Goal: Task Accomplishment & Management: Use online tool/utility

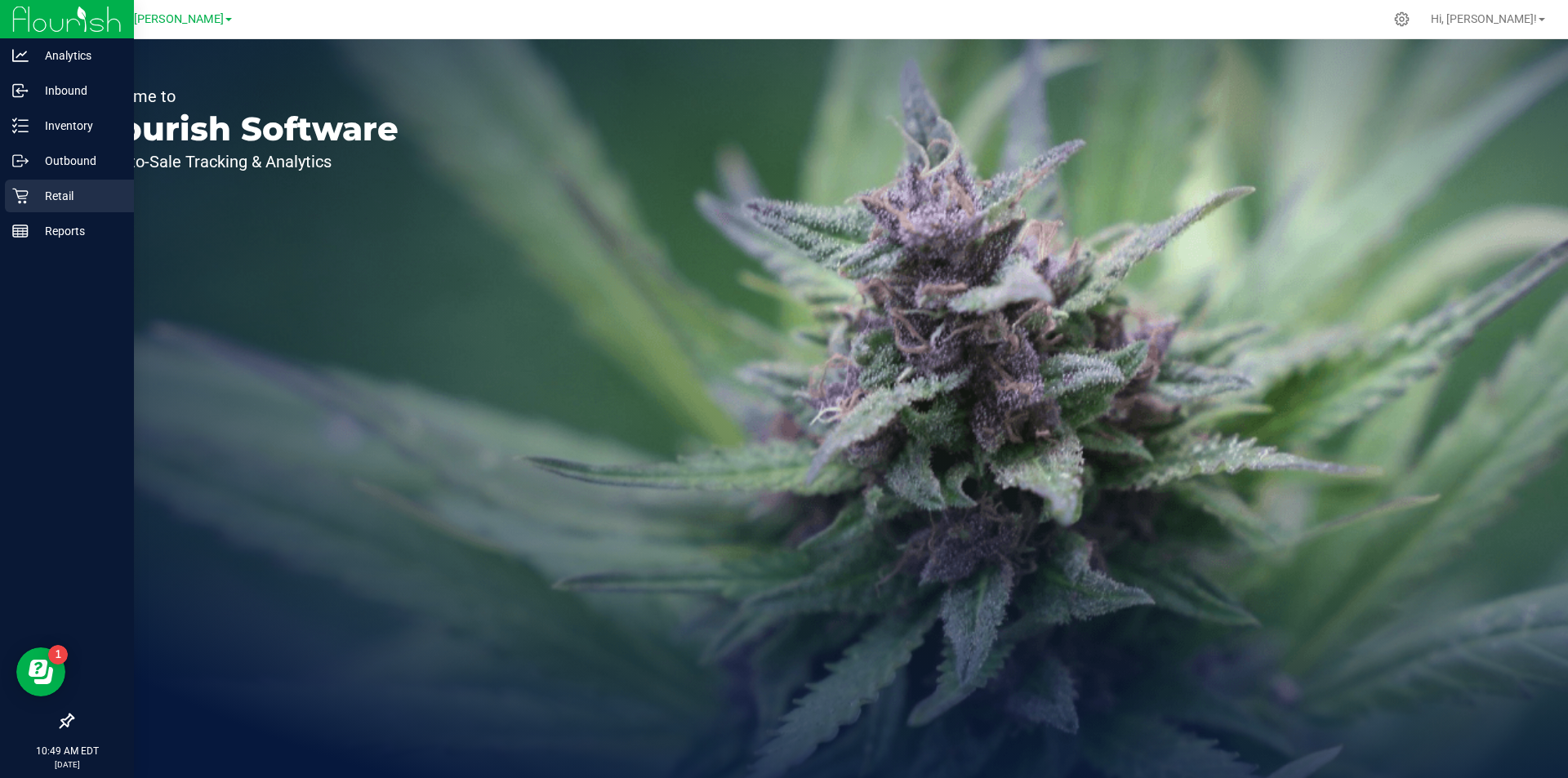
click at [78, 199] on p "Retail" at bounding box center [77, 195] width 98 height 19
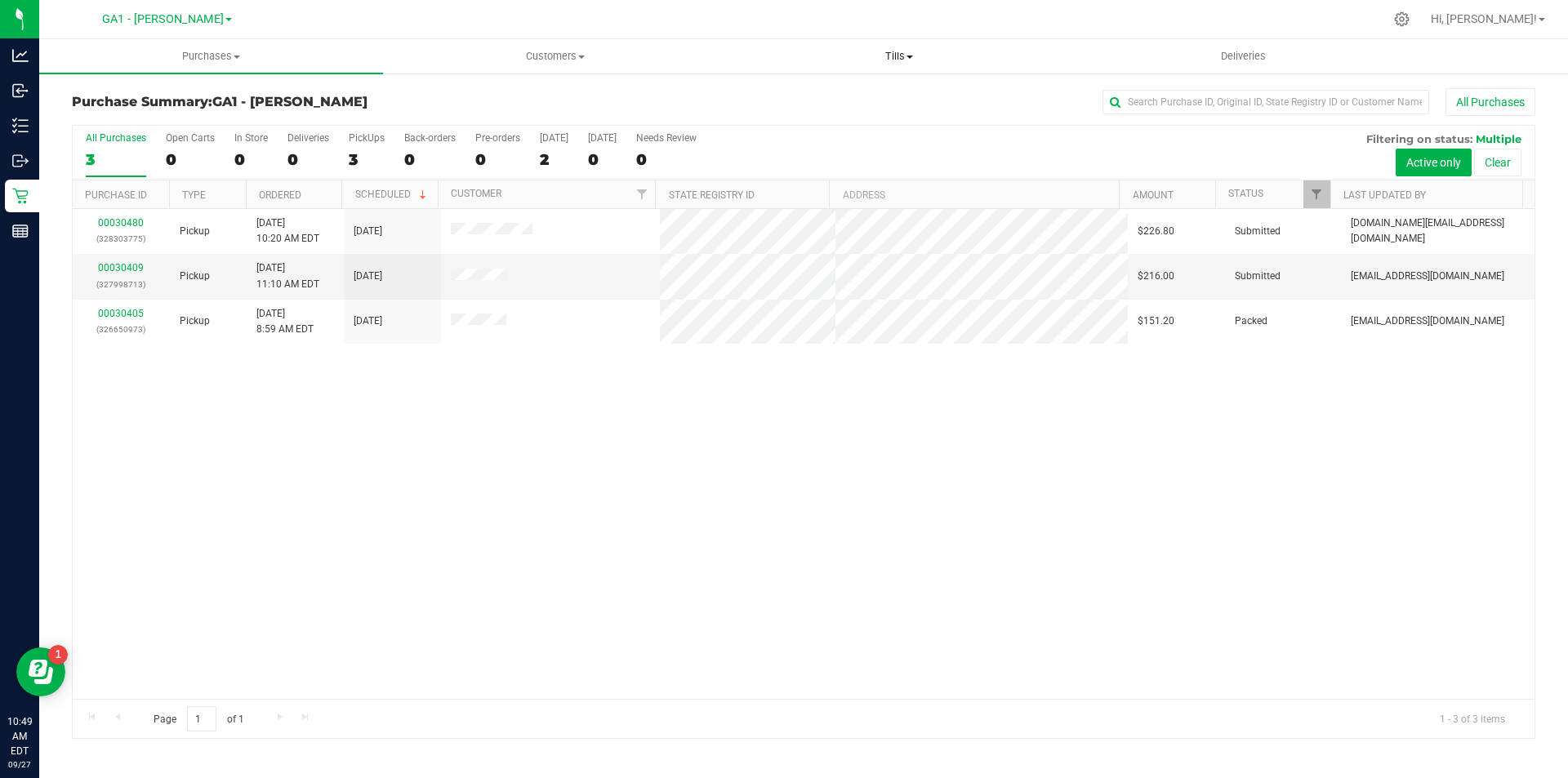
click at [913, 61] on span "Tills" at bounding box center [898, 56] width 342 height 15
click at [893, 101] on li "Manage tills" at bounding box center [898, 99] width 344 height 19
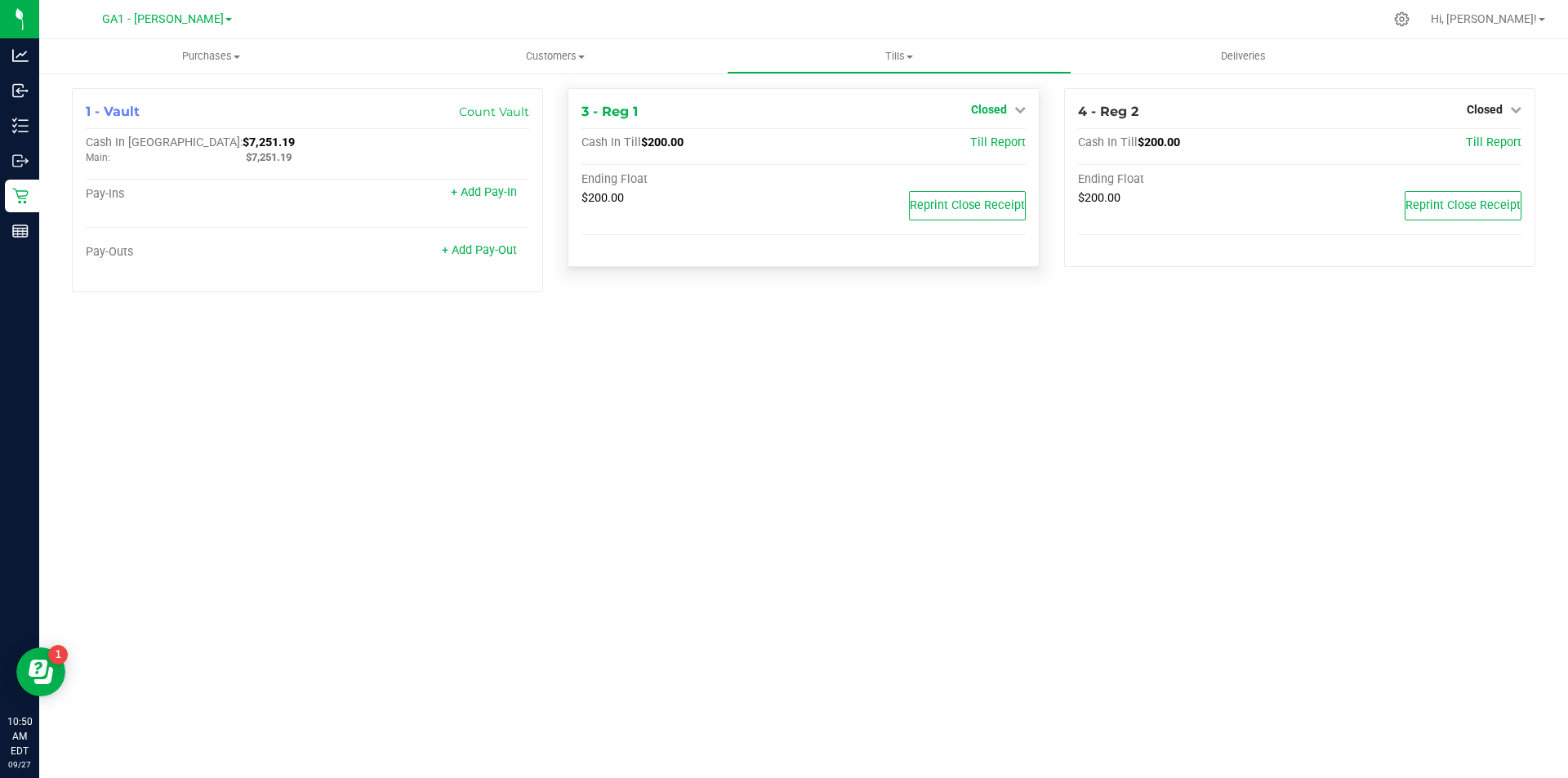
click at [997, 104] on span "Closed" at bounding box center [989, 110] width 36 height 13
click at [991, 138] on link "Open Till" at bounding box center [989, 144] width 43 height 13
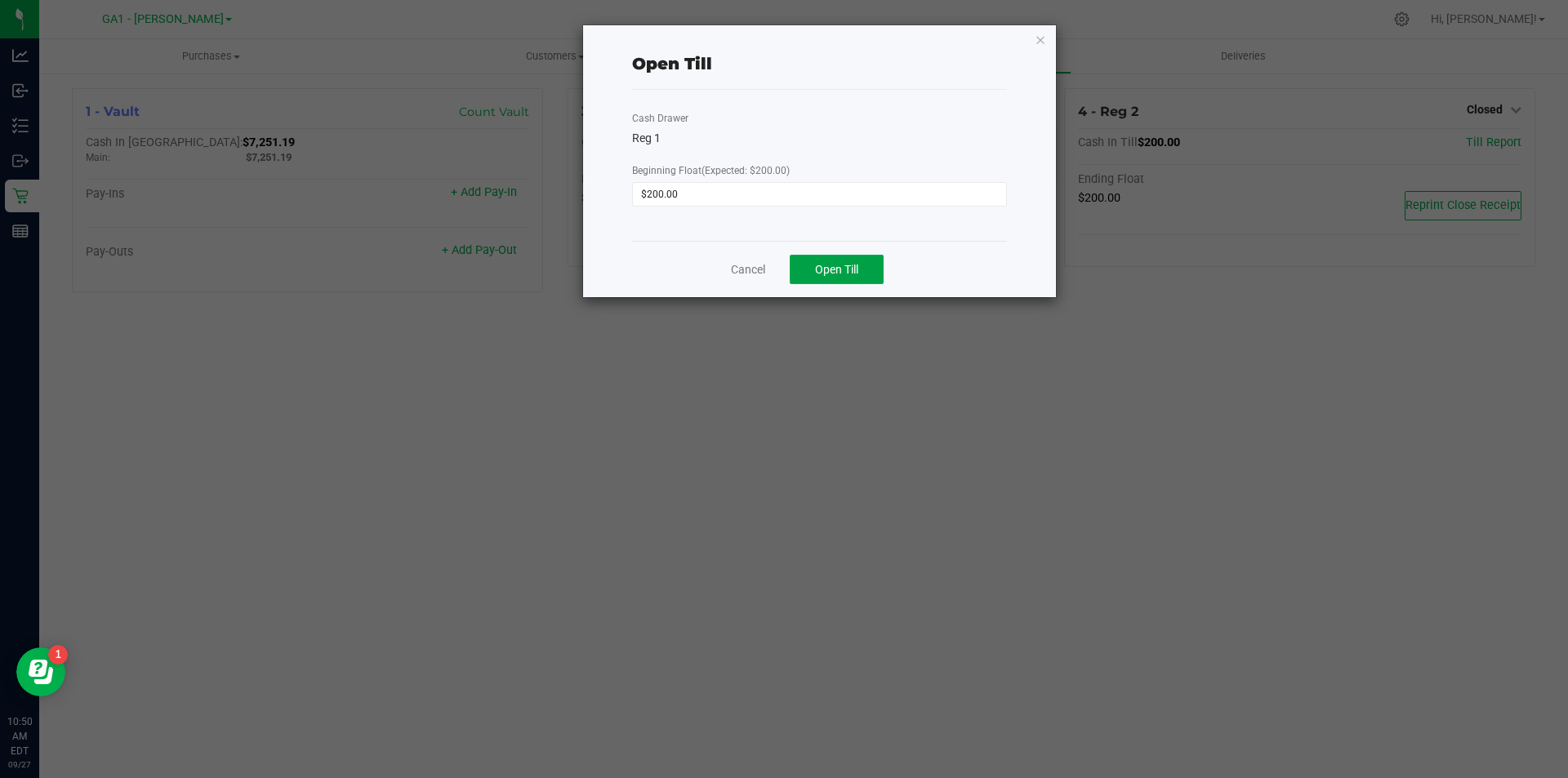
drag, startPoint x: 869, startPoint y: 266, endPoint x: 1043, endPoint y: 249, distance: 174.8
click at [869, 266] on button "Open Till" at bounding box center [837, 270] width 94 height 29
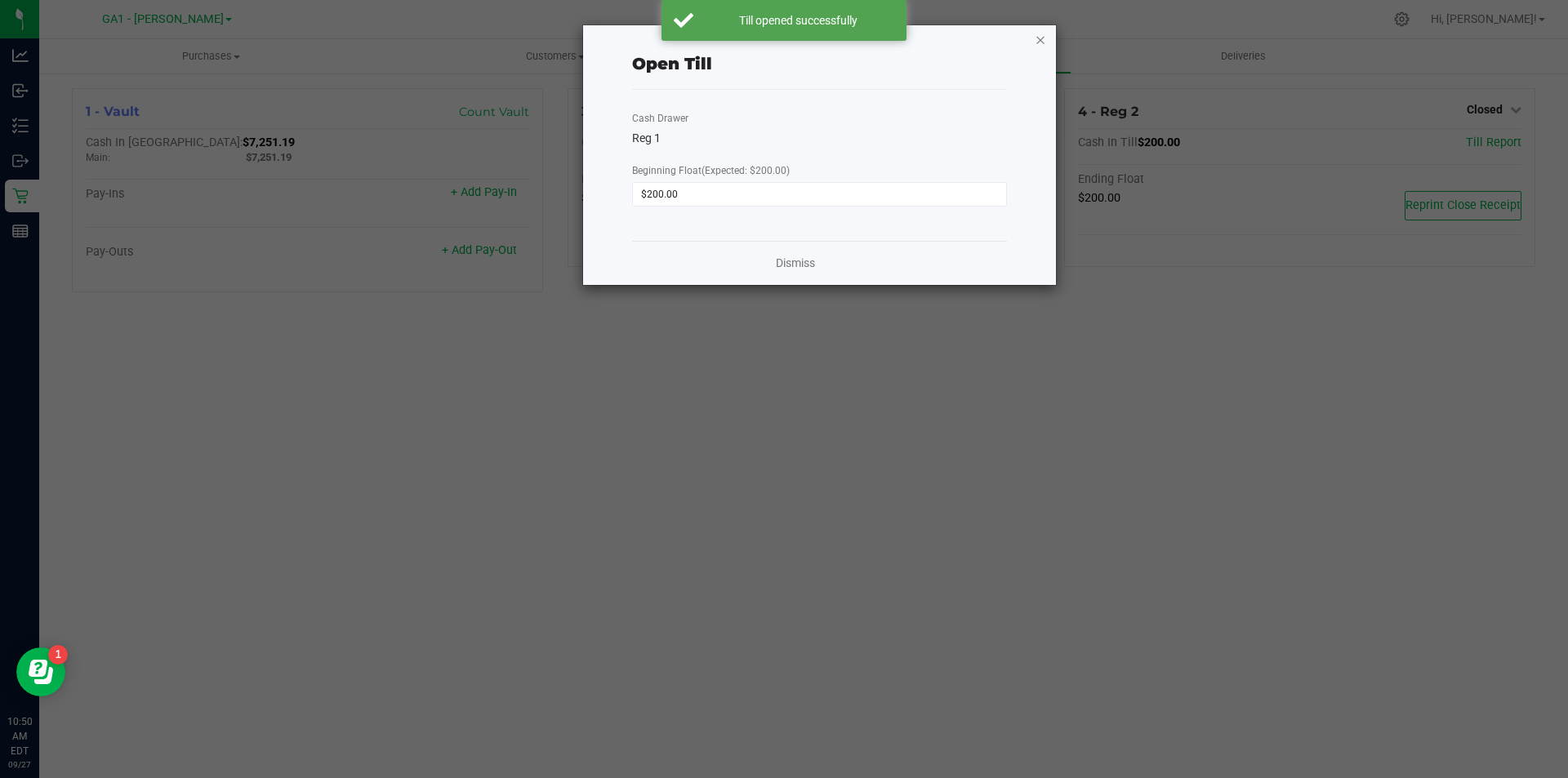
click at [1037, 40] on icon "button" at bounding box center [1040, 39] width 11 height 19
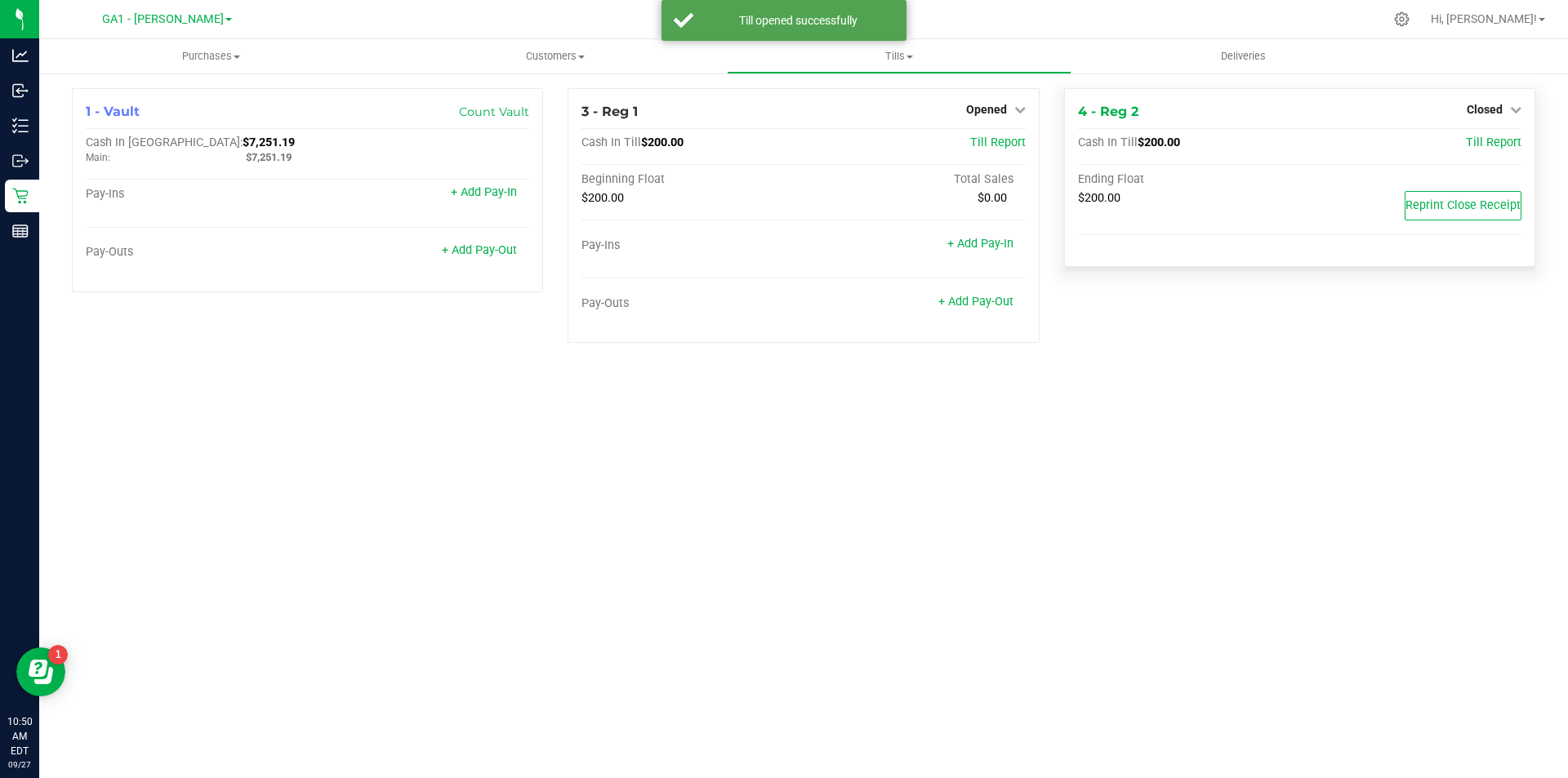
drag, startPoint x: 1494, startPoint y: 115, endPoint x: 1493, endPoint y: 123, distance: 8.1
click at [1493, 115] on span "Closed" at bounding box center [1484, 110] width 36 height 13
click at [1496, 104] on span "Closed" at bounding box center [1484, 110] width 36 height 13
click at [1502, 98] on div "4 - Reg 2 Closed Open Till Cash In Till $200.00 Till Report Ending Float $200.0…" at bounding box center [1300, 178] width 472 height 179
click at [1501, 103] on span "Closed" at bounding box center [1484, 110] width 36 height 13
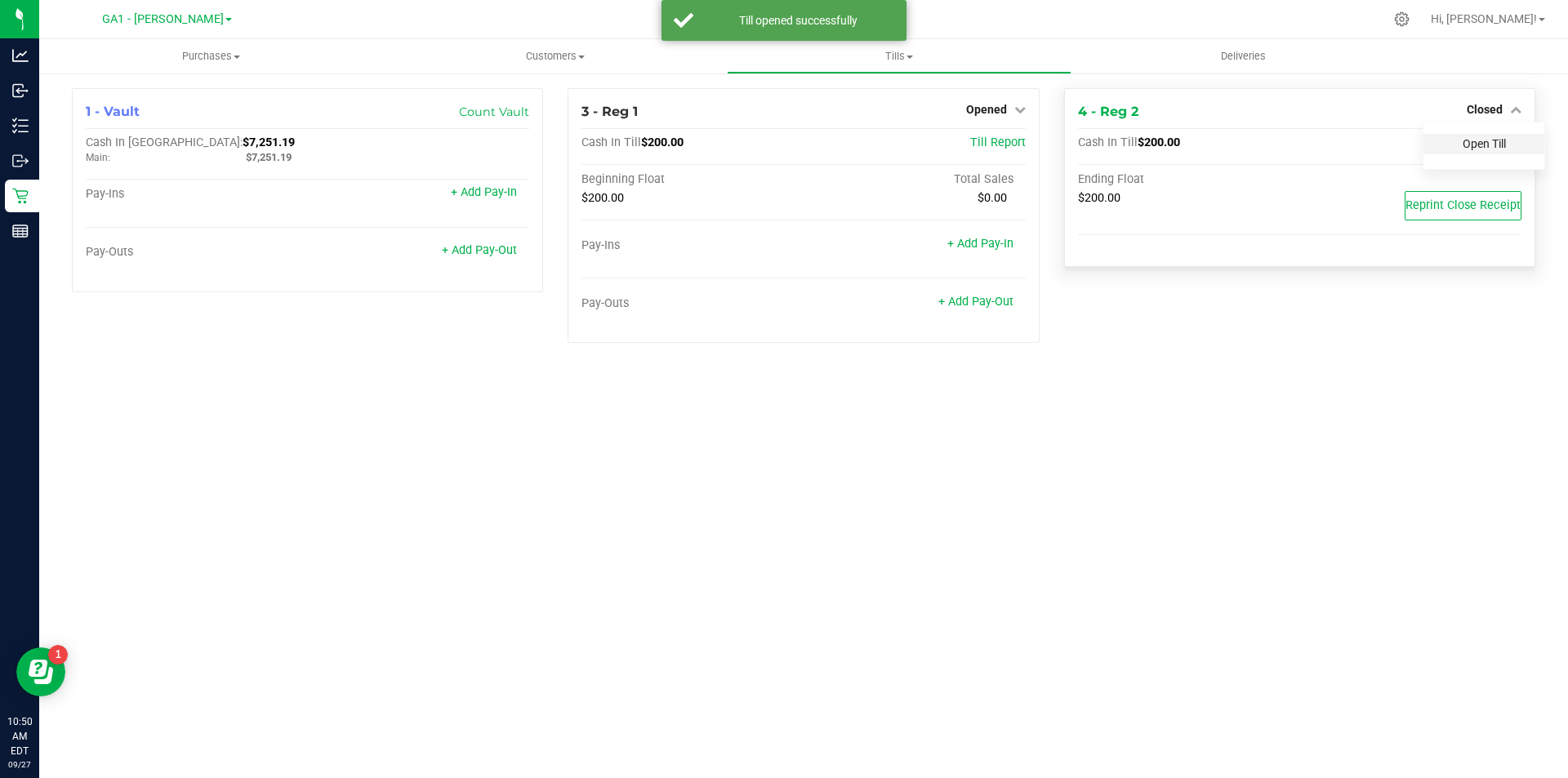
click at [1500, 137] on link "Open Till" at bounding box center [1484, 144] width 43 height 13
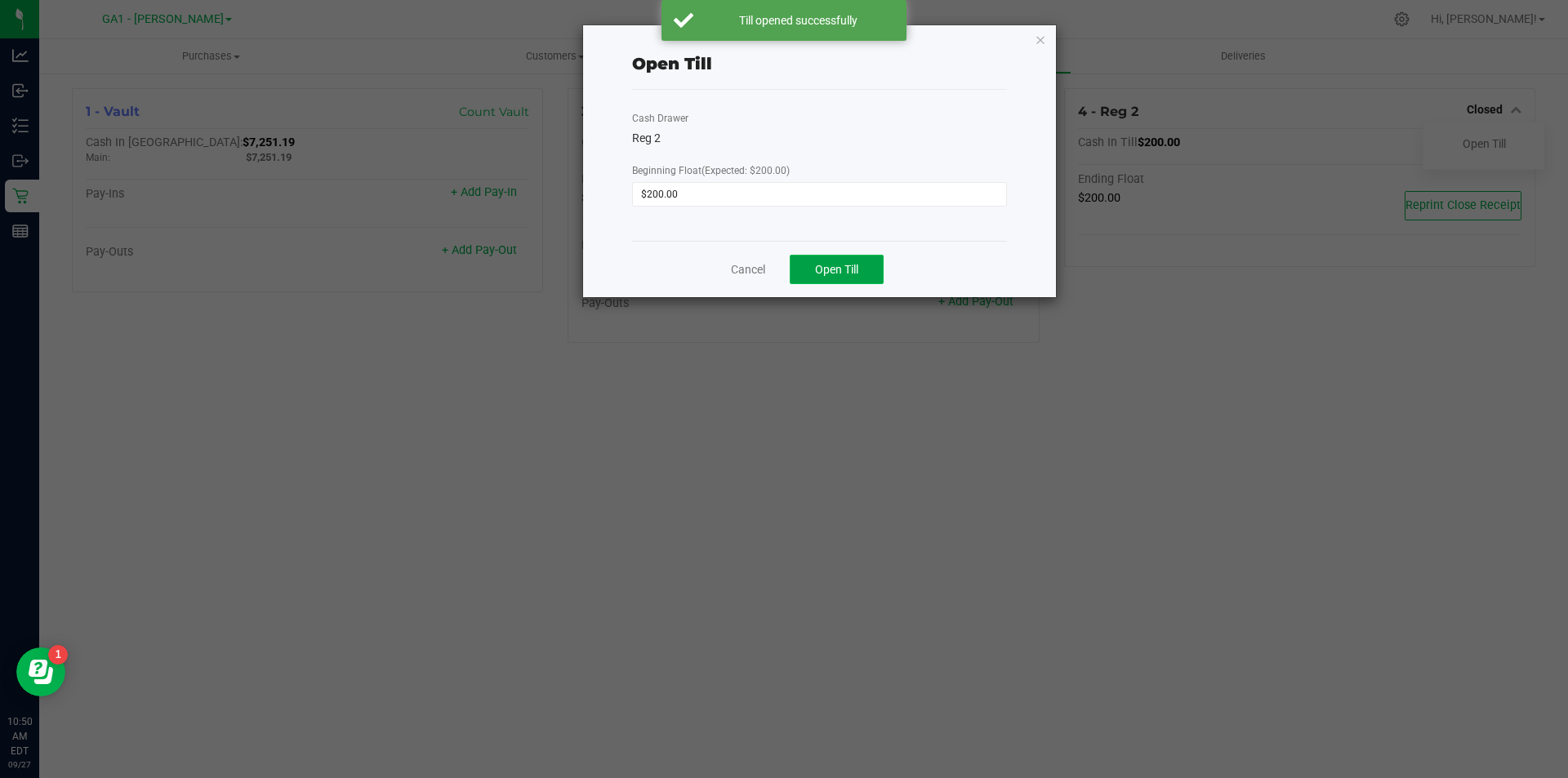
click at [868, 265] on button "Open Till" at bounding box center [837, 270] width 94 height 29
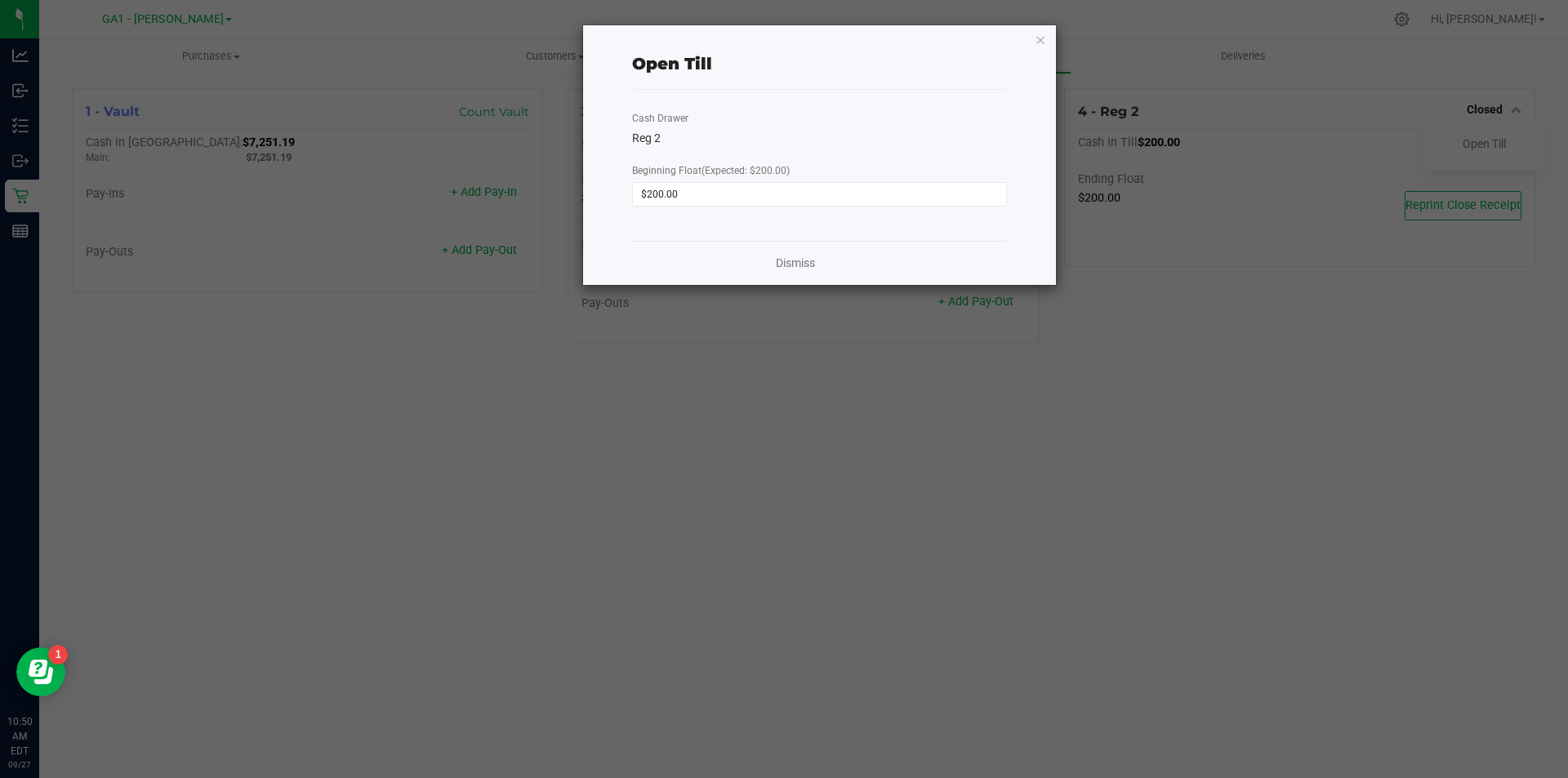
drag, startPoint x: 1019, startPoint y: 422, endPoint x: 1054, endPoint y: 46, distance: 377.6
click at [1019, 418] on ngb-modal-window "Open Till Cash Drawer Reg 2 Beginning Float (Expected: $200.00) $200.00 Dismiss" at bounding box center [790, 389] width 1581 height 778
click at [1044, 40] on icon "button" at bounding box center [1040, 39] width 11 height 19
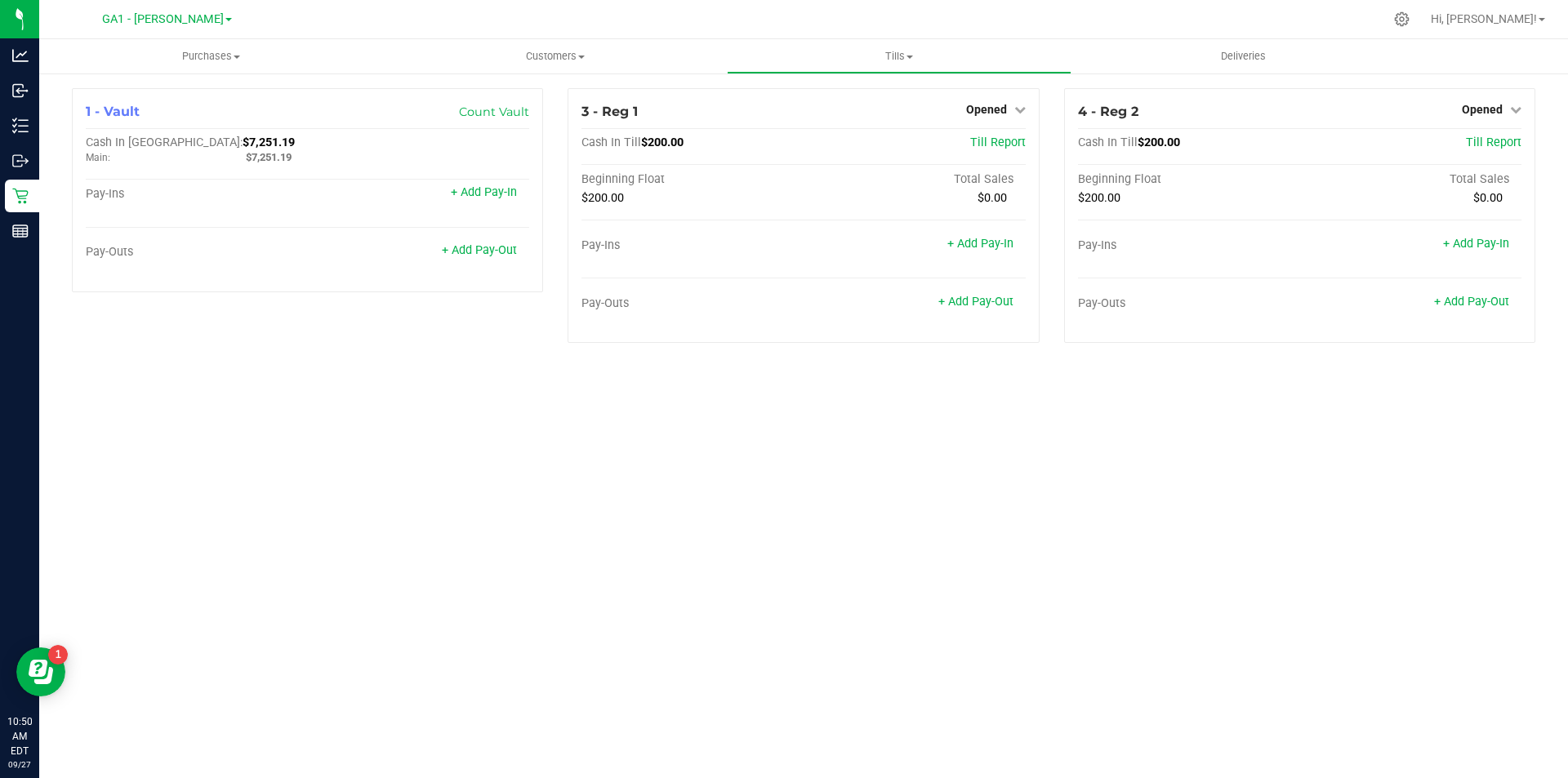
click at [1130, 620] on div "Purchases Summary of purchases Fulfillment All purchases Customers All customer…" at bounding box center [804, 409] width 1529 height 738
